Goal: Information Seeking & Learning: Learn about a topic

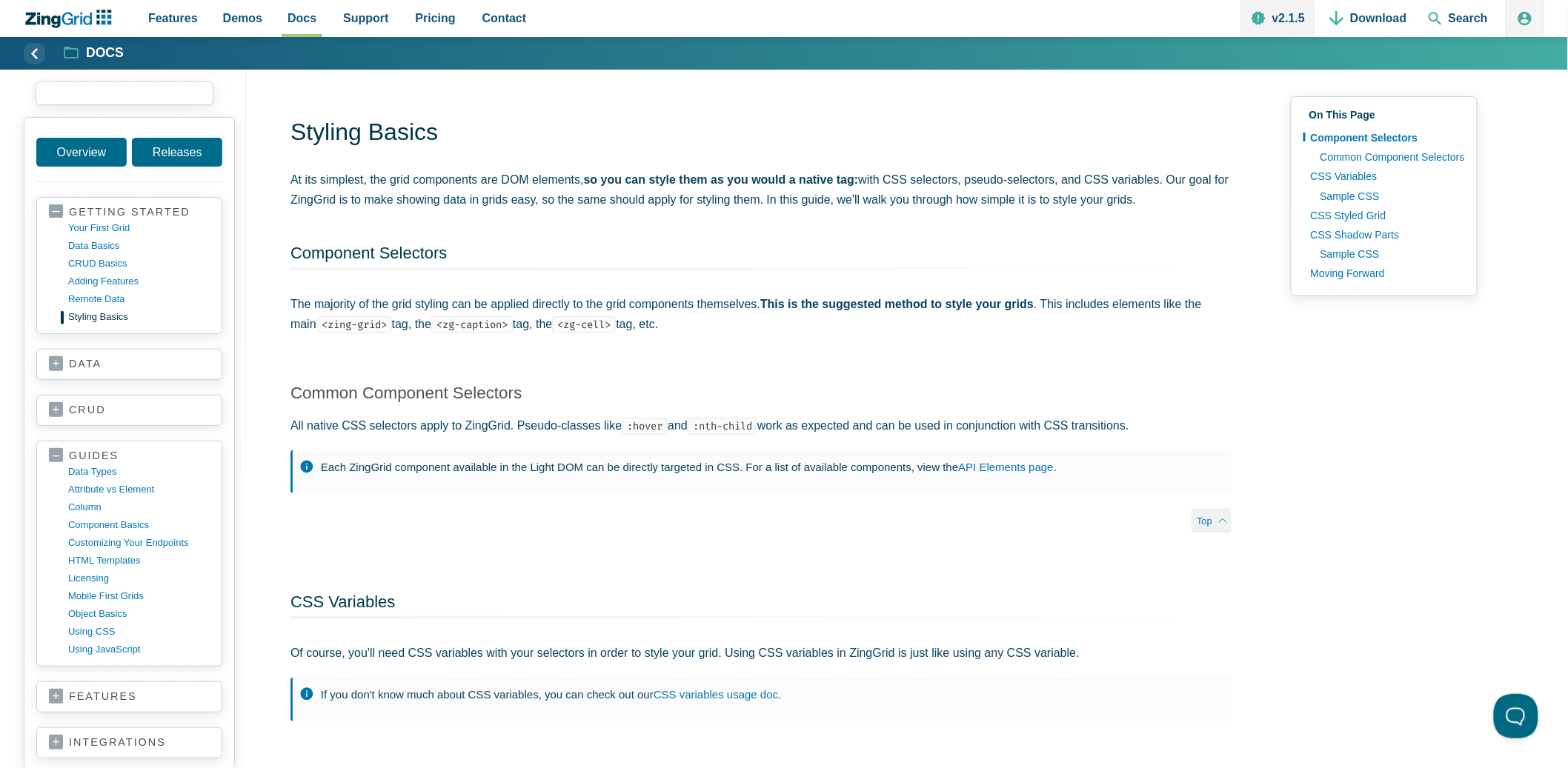
click at [79, 92] on input "search input" at bounding box center [124, 93] width 178 height 24
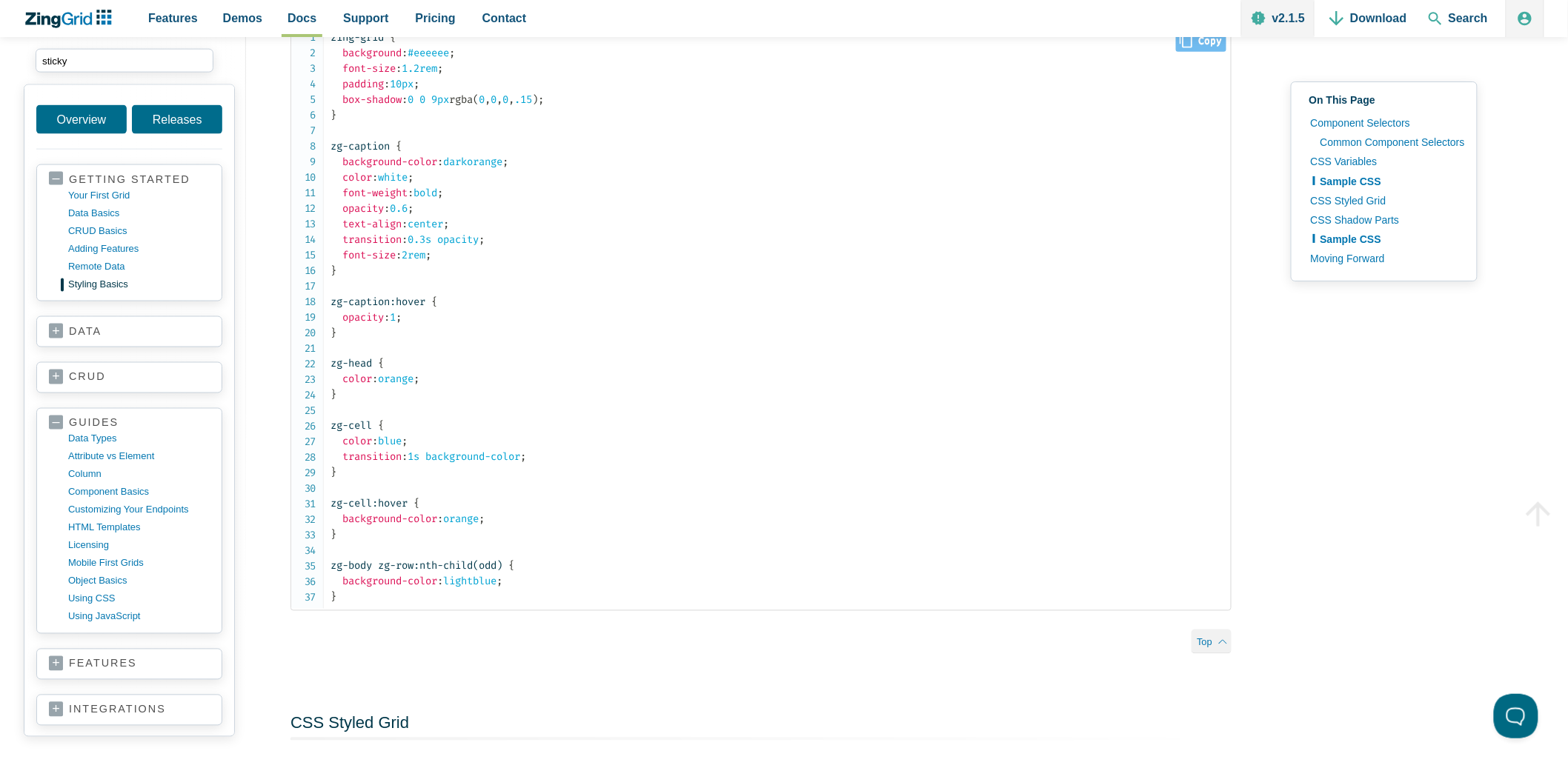
scroll to position [819, 0]
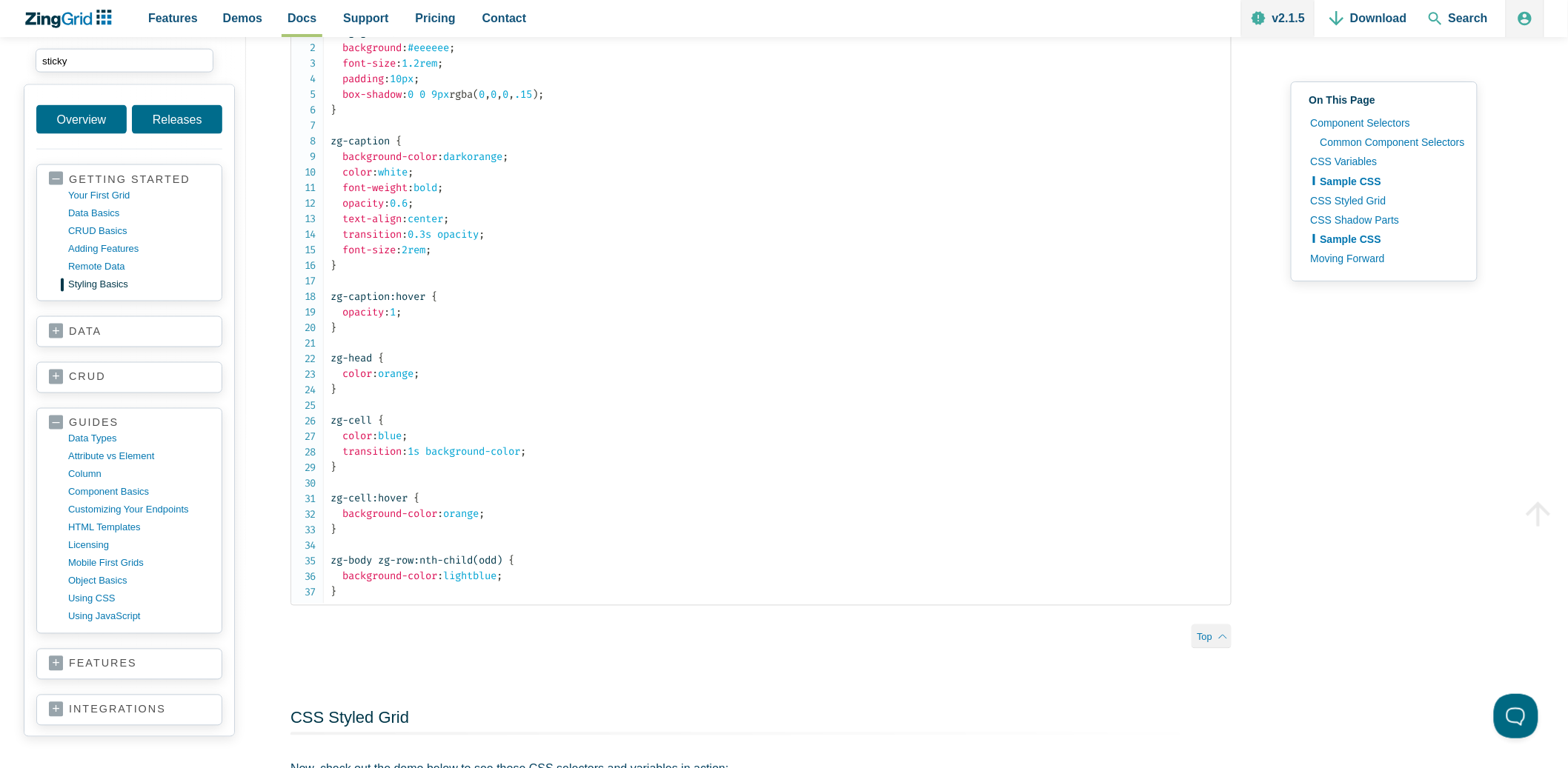
click at [494, 657] on article "Styling Basics At its simplest, the grid components are DOM elements, so you ca…" at bounding box center [761, 562] width 941 height 2528
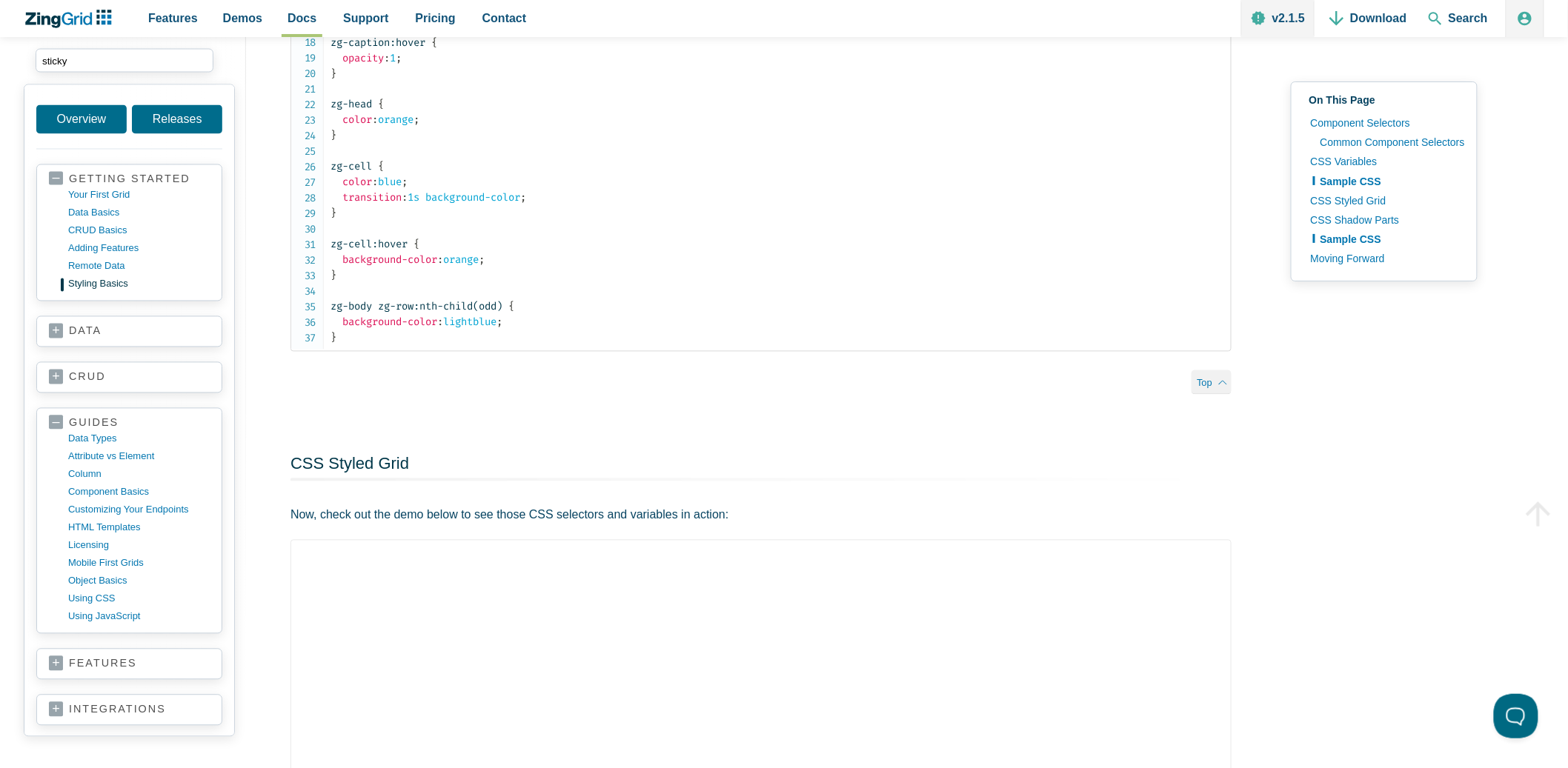
scroll to position [1077, 0]
click at [489, 417] on article "Styling Basics At its simplest, the grid components are DOM elements, so you ca…" at bounding box center [761, 303] width 941 height 2528
click at [60, 62] on input "sticky" at bounding box center [124, 61] width 178 height 24
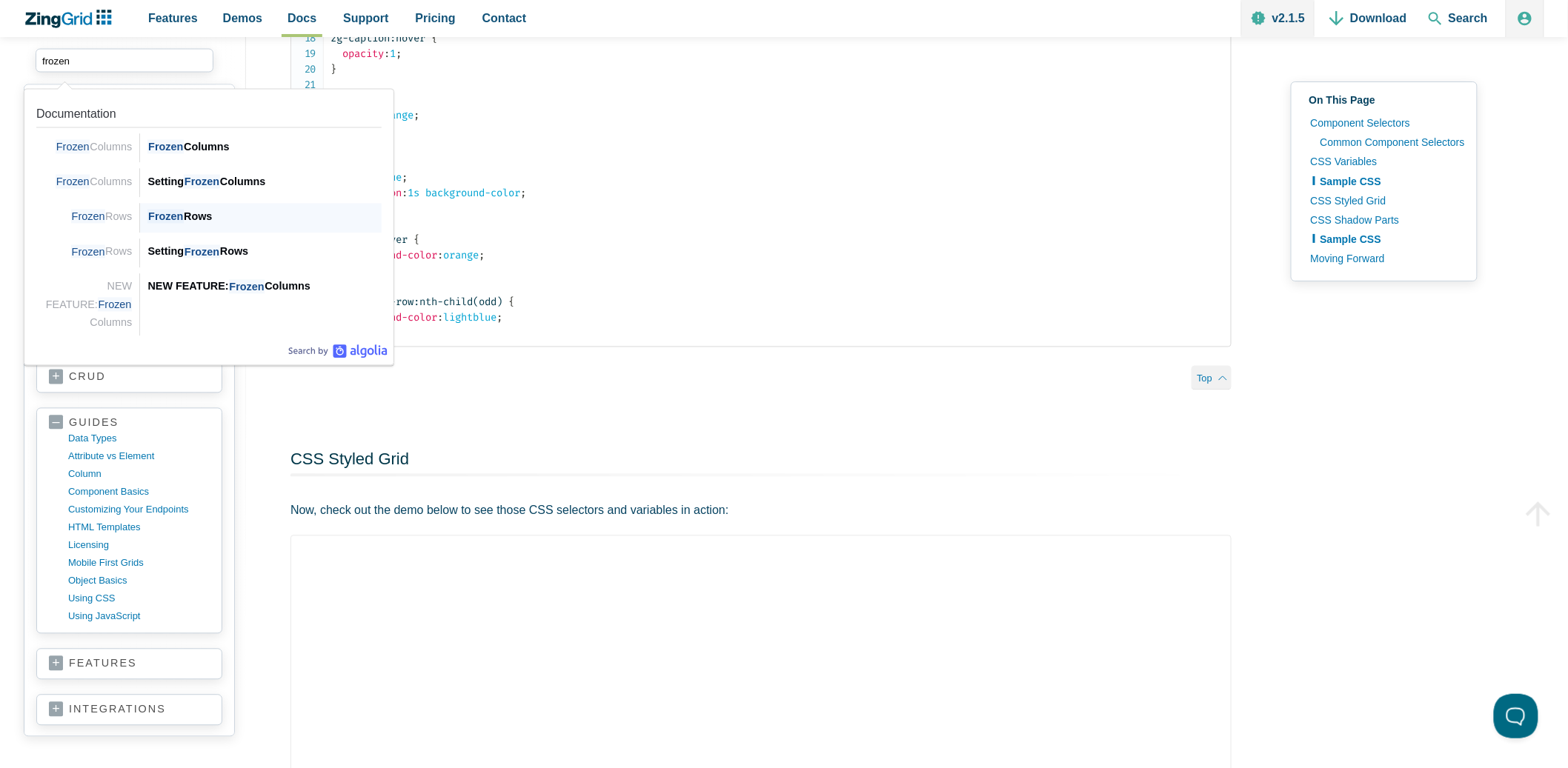
click at [195, 211] on div "Frozen Rows" at bounding box center [264, 217] width 234 height 18
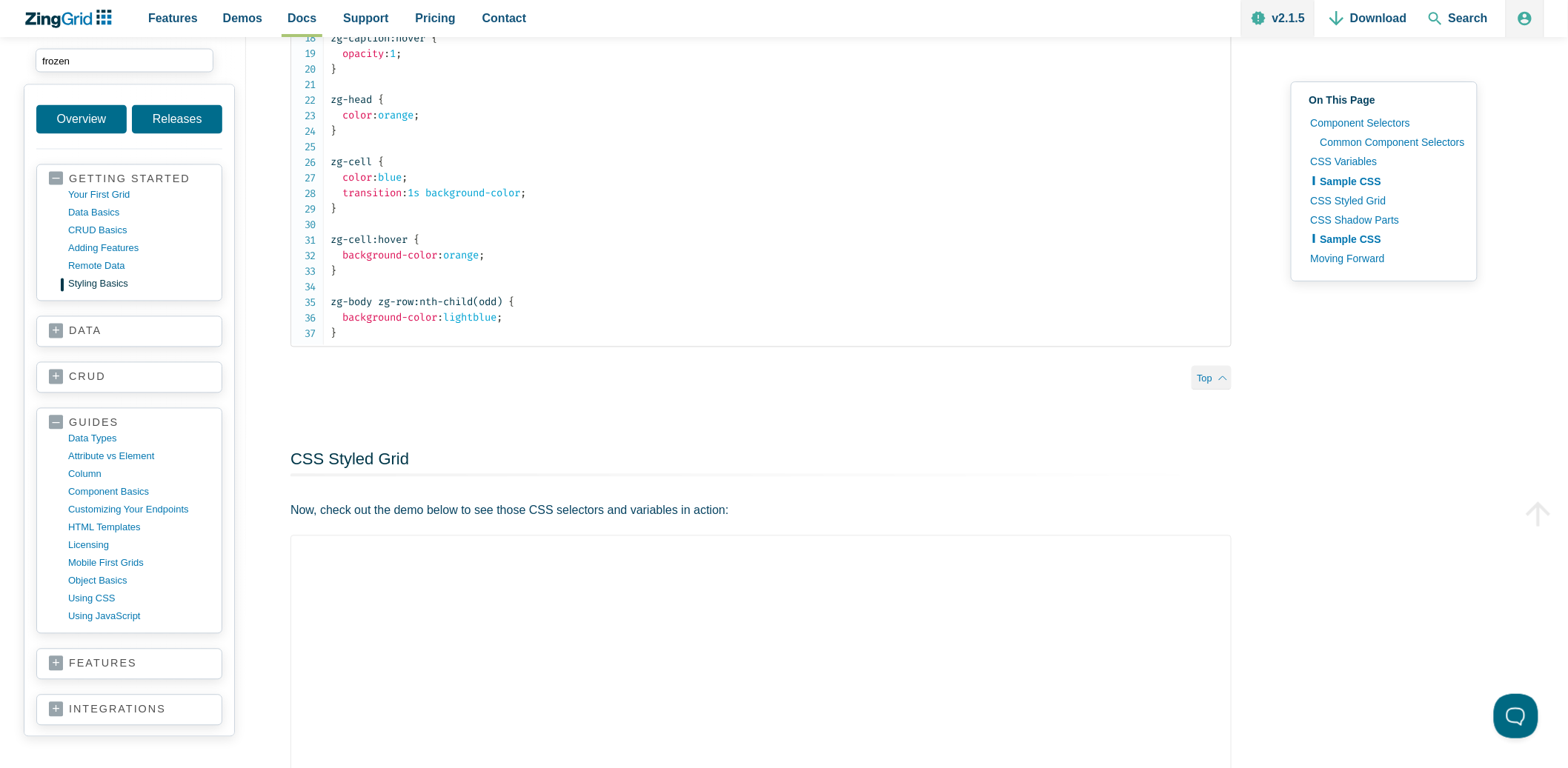
type input "frozen"
